Goal: Transaction & Acquisition: Book appointment/travel/reservation

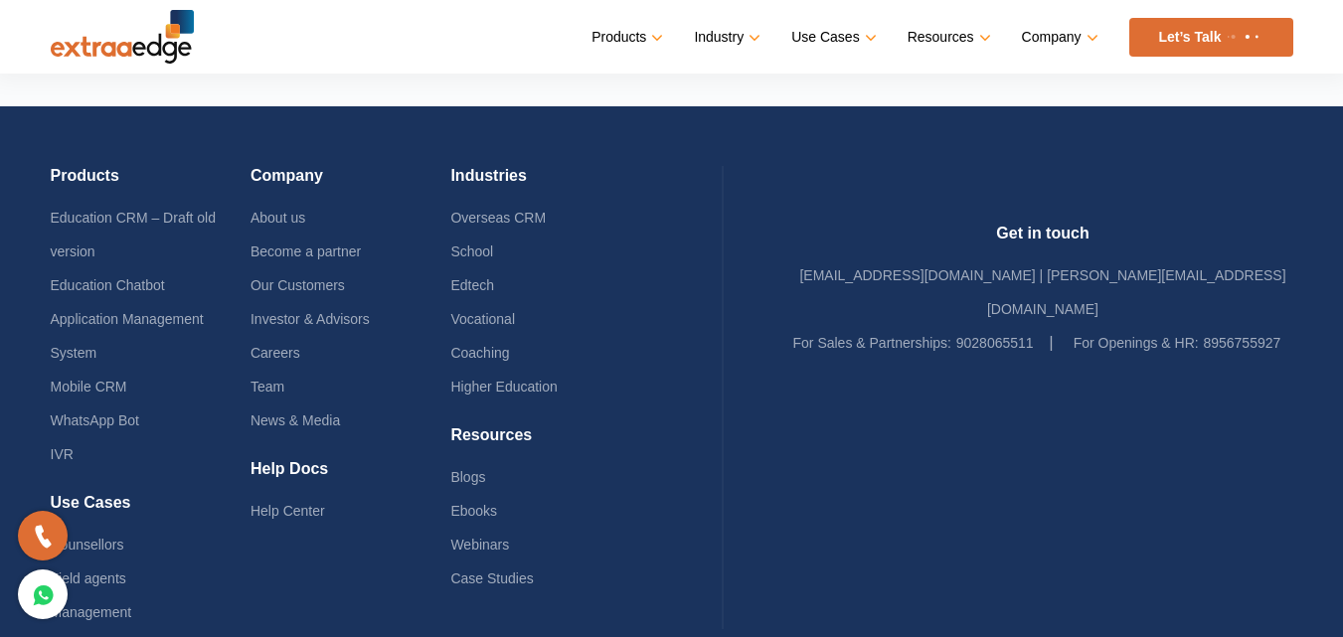
scroll to position [4960, 0]
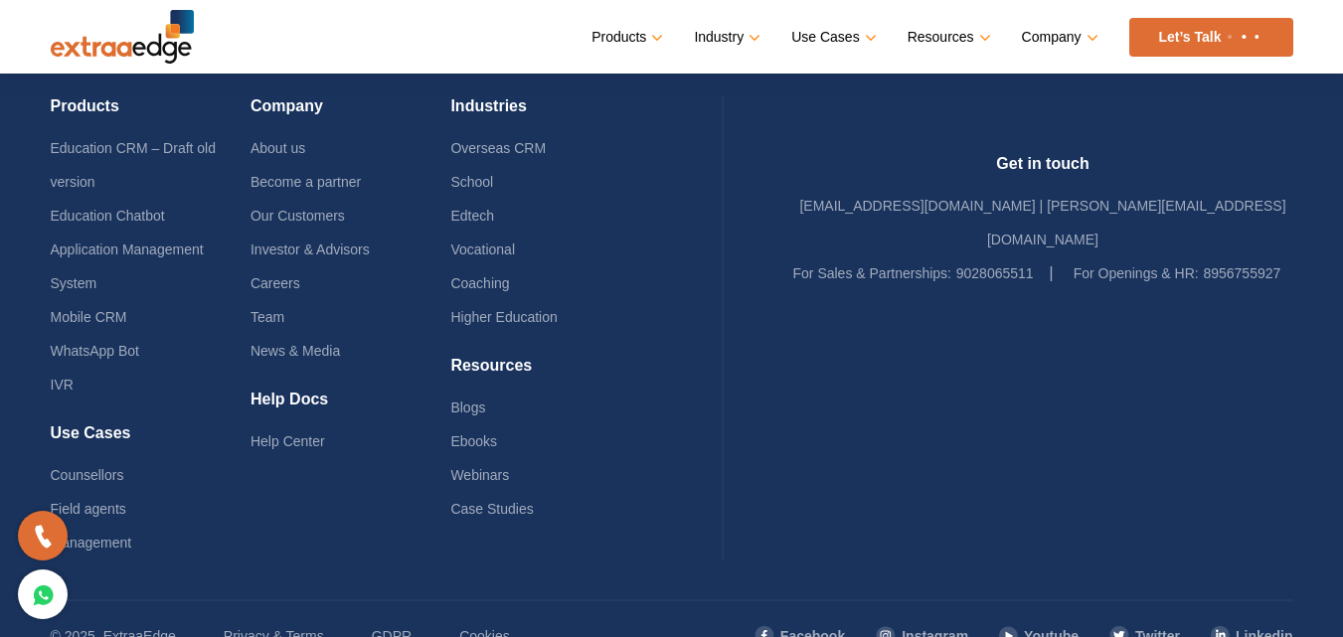
click at [1245, 37] on img at bounding box center [1243, 37] width 42 height 8
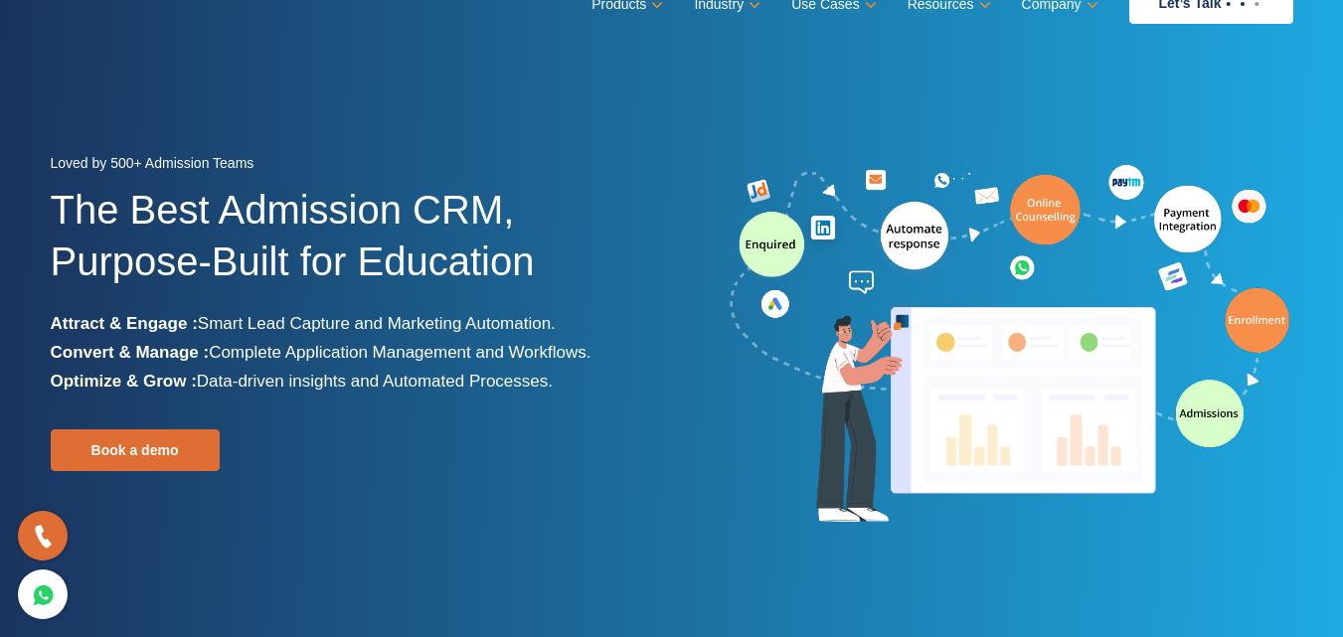
scroll to position [0, 0]
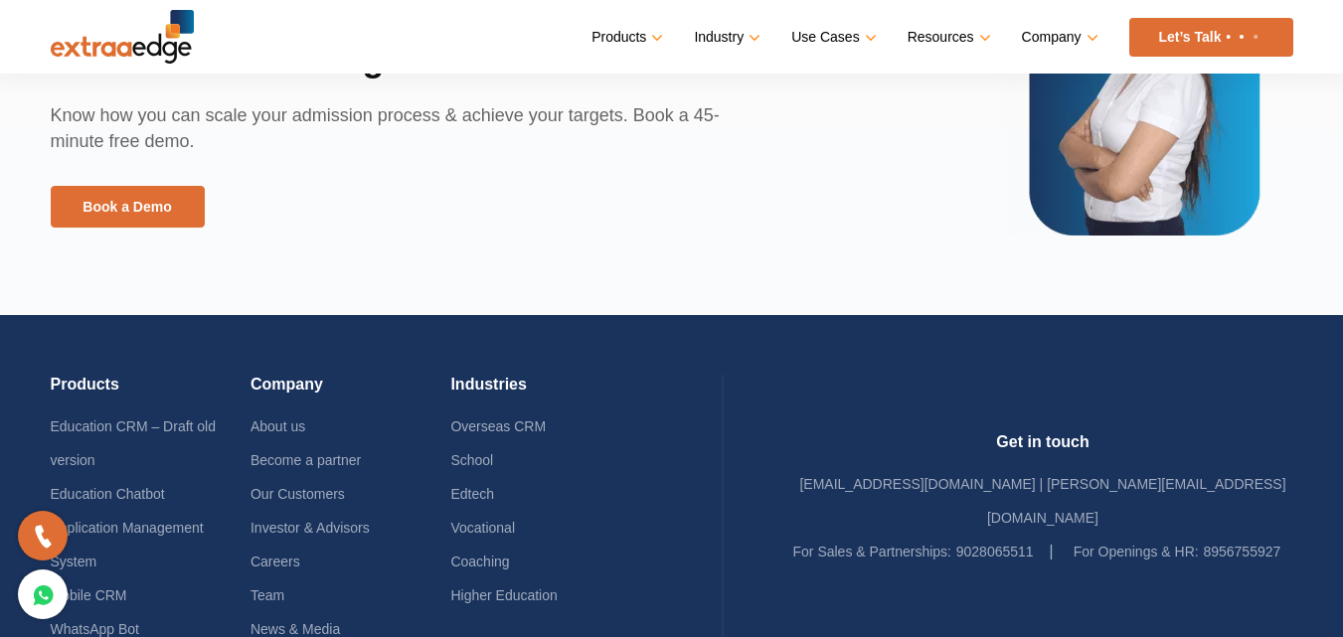
scroll to position [4672, 0]
